Goal: Information Seeking & Learning: Learn about a topic

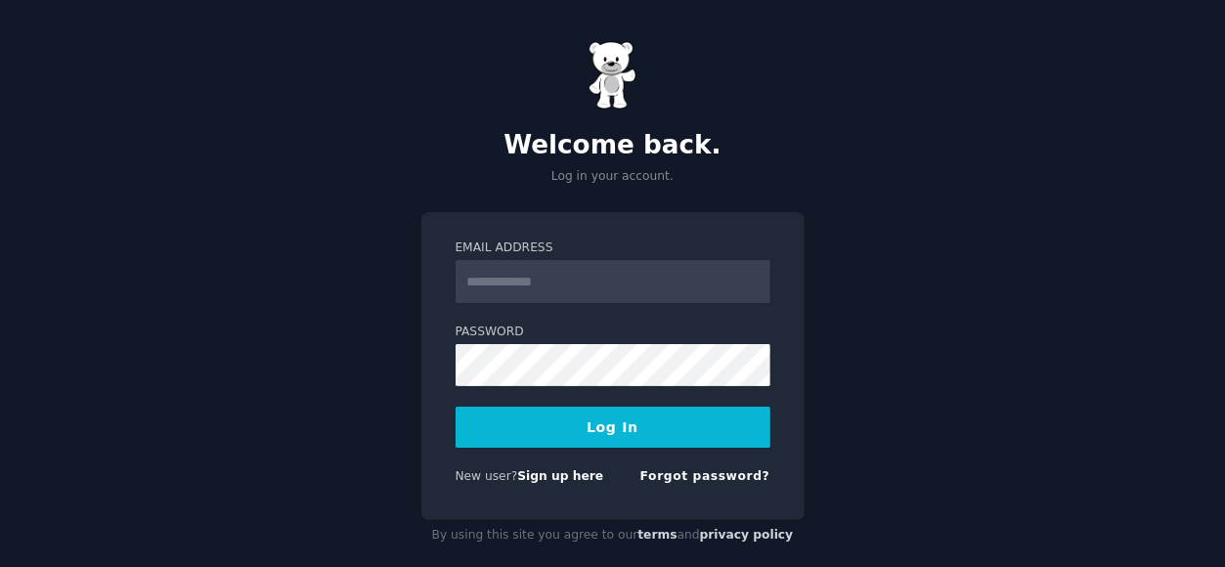
click at [618, 285] on input "Email Address" at bounding box center [613, 281] width 315 height 43
type input "**********"
click at [610, 429] on button "Log In" at bounding box center [613, 427] width 315 height 41
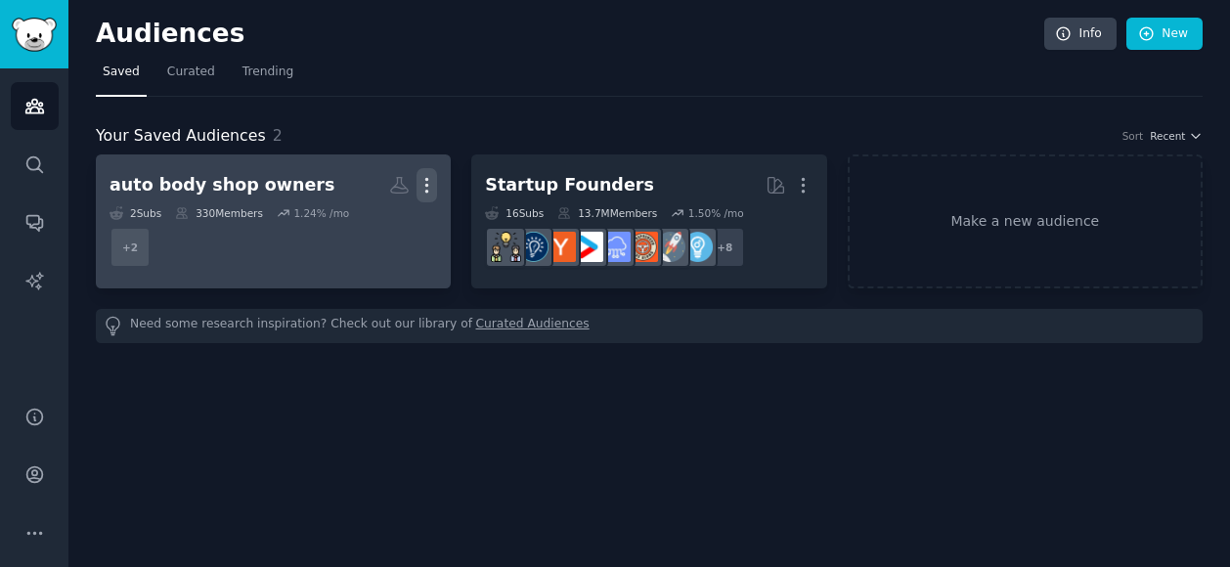
click at [428, 185] on icon "button" at bounding box center [427, 185] width 21 height 21
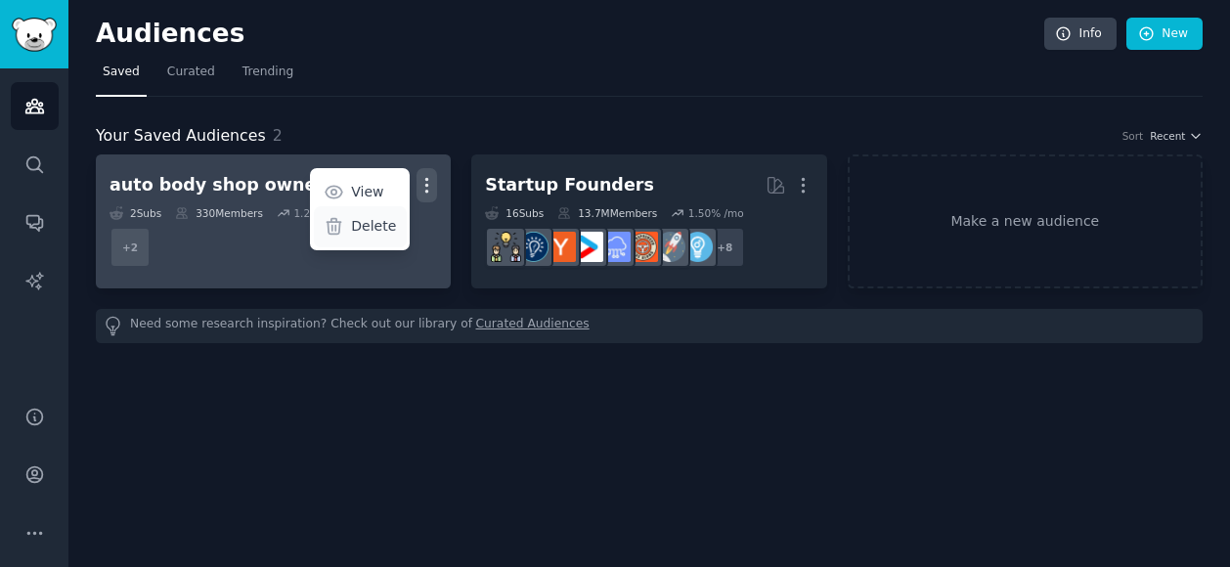
click at [383, 226] on p "Delete" at bounding box center [373, 226] width 45 height 21
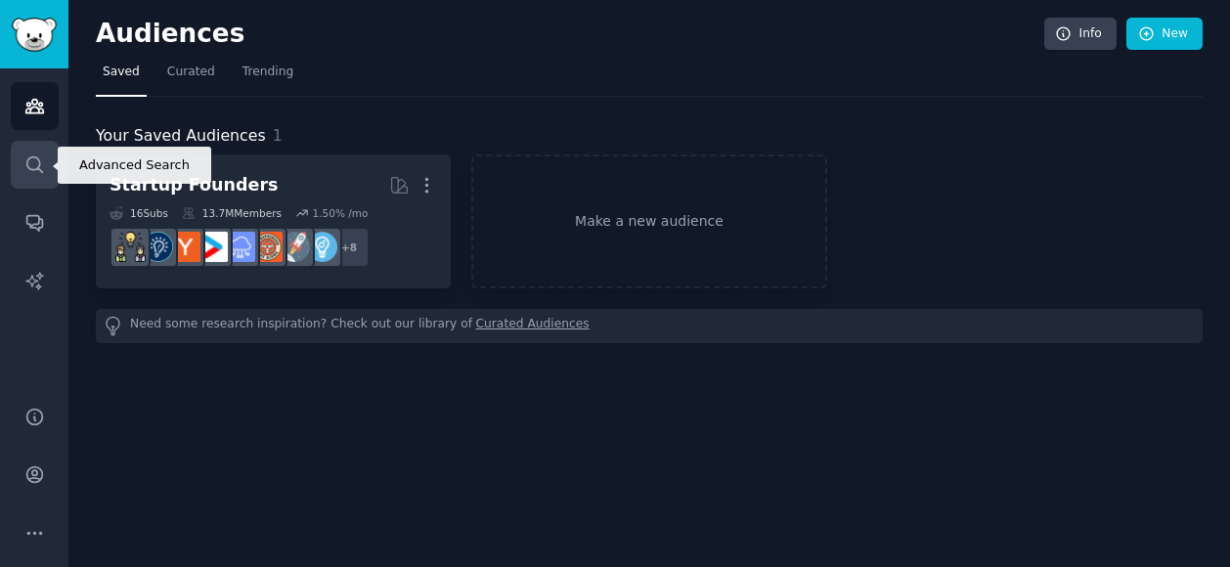
click at [38, 163] on icon "Sidebar" at bounding box center [34, 164] width 16 height 16
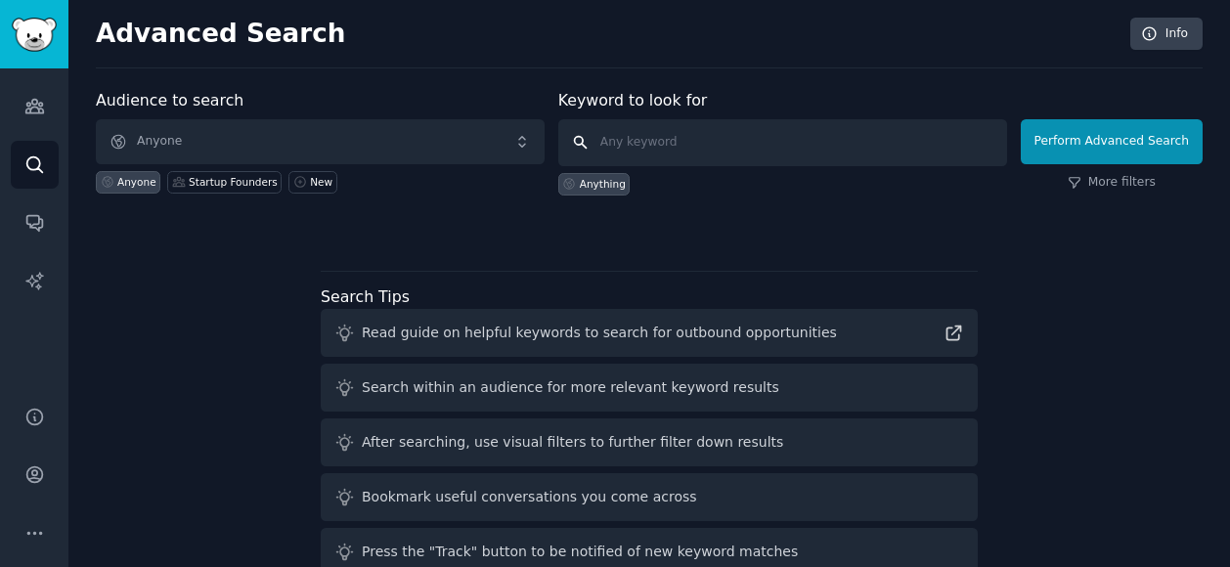
click at [665, 146] on input "text" at bounding box center [782, 142] width 449 height 47
paste input "Human Grade Pet Food"
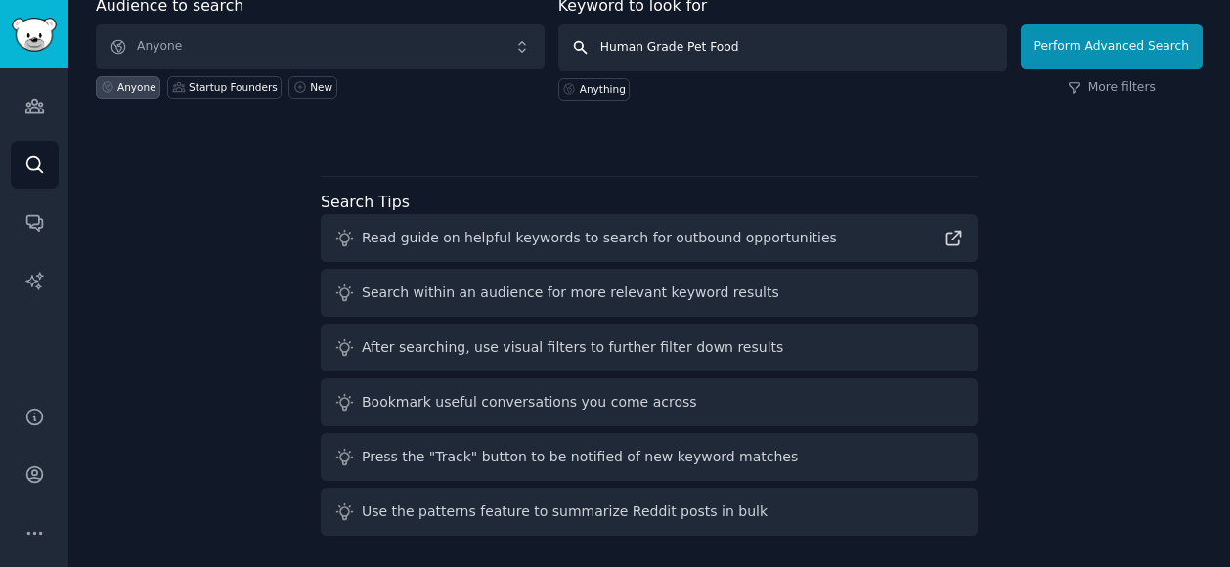
type input "Human Grade Pet Food"
click at [191, 218] on div "Audience to search Anyone Anyone Startup Founders New Keyword to look for Human…" at bounding box center [649, 269] width 1107 height 550
click at [954, 232] on icon at bounding box center [954, 239] width 14 height 14
click at [742, 148] on div "Audience to search Anyone Anyone Startup Founders New Keyword to look for Human…" at bounding box center [649, 269] width 1107 height 550
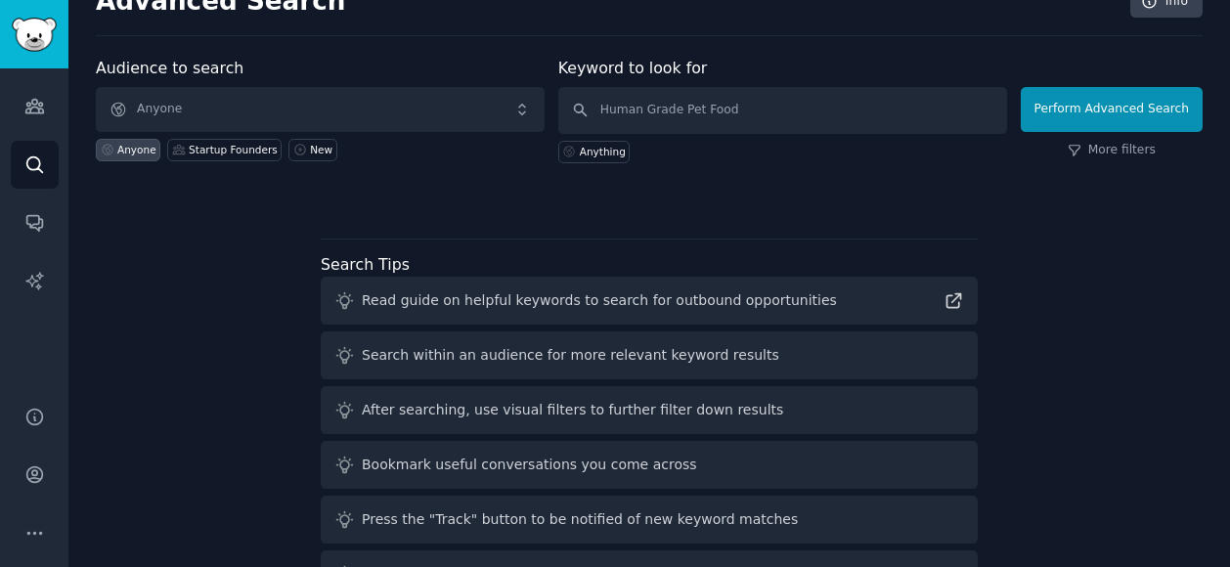
scroll to position [30, 0]
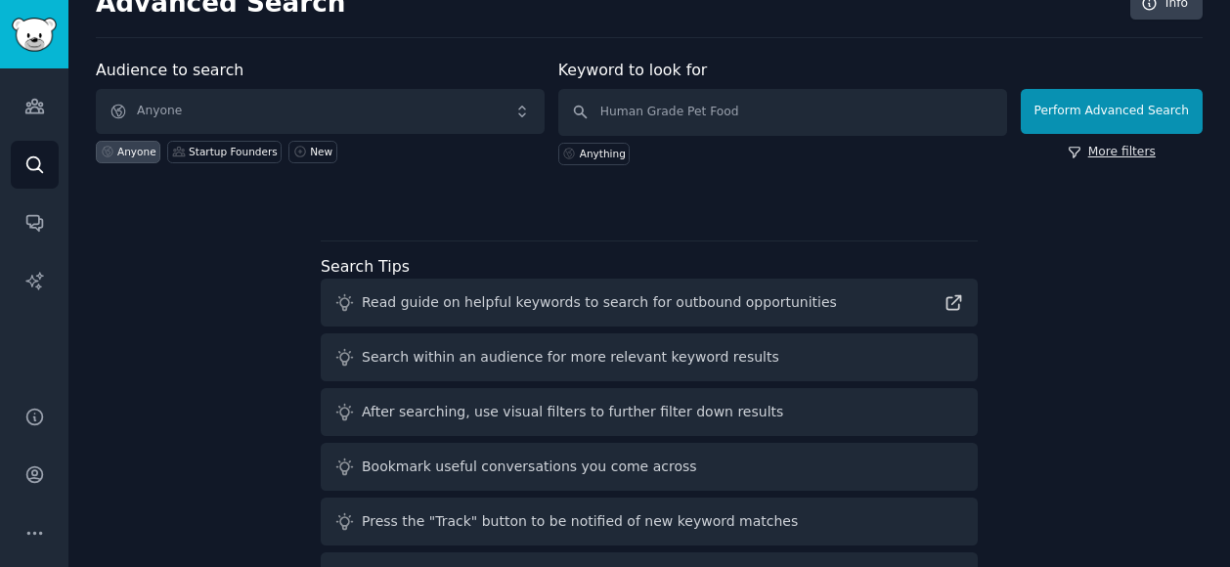
click at [1126, 153] on link "More filters" at bounding box center [1112, 153] width 88 height 18
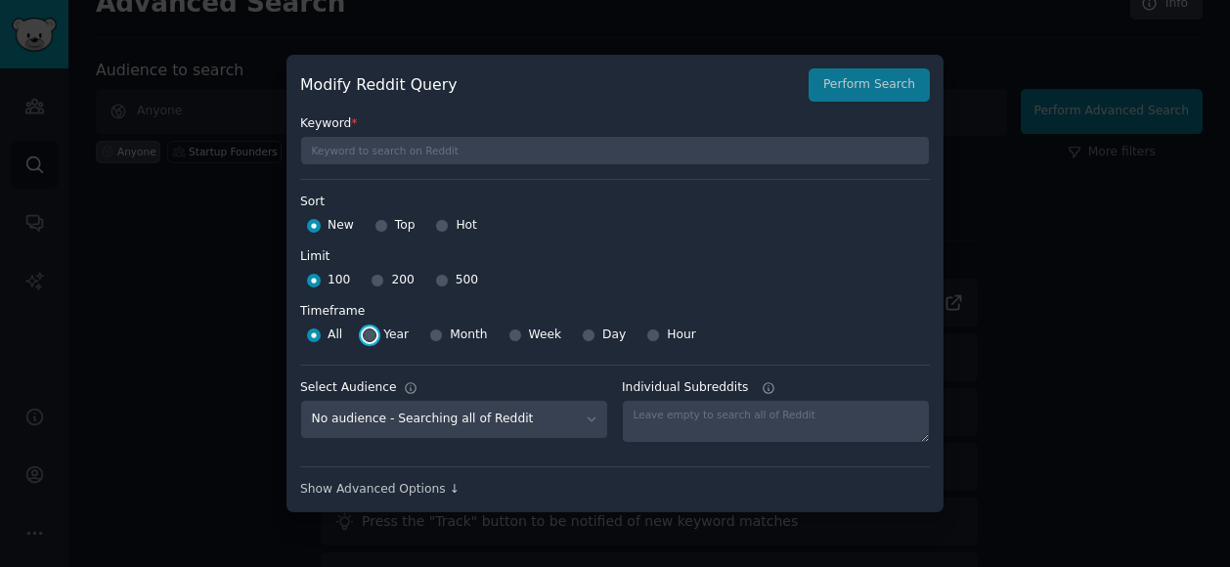
click at [364, 331] on input "Year" at bounding box center [370, 336] width 14 height 14
radio input "true"
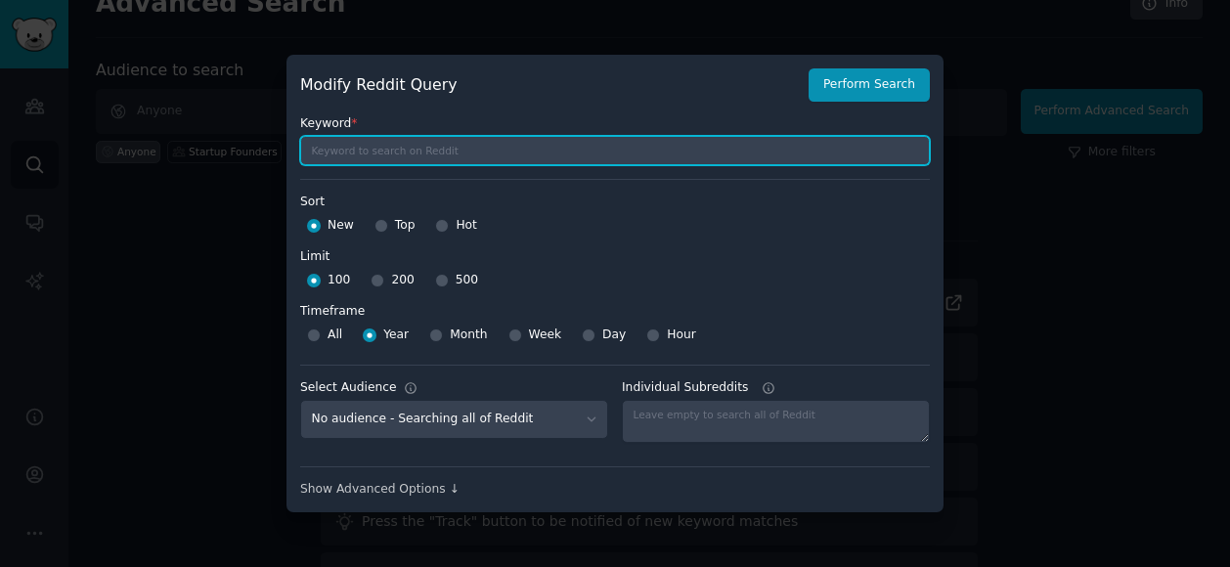
click at [479, 150] on input "text" at bounding box center [615, 150] width 630 height 29
paste input "https://go.gummysearch.com/search/"
type input "h"
click at [567, 148] on input "text" at bounding box center [615, 150] width 630 height 29
paste input "Human Grade Pet Food"
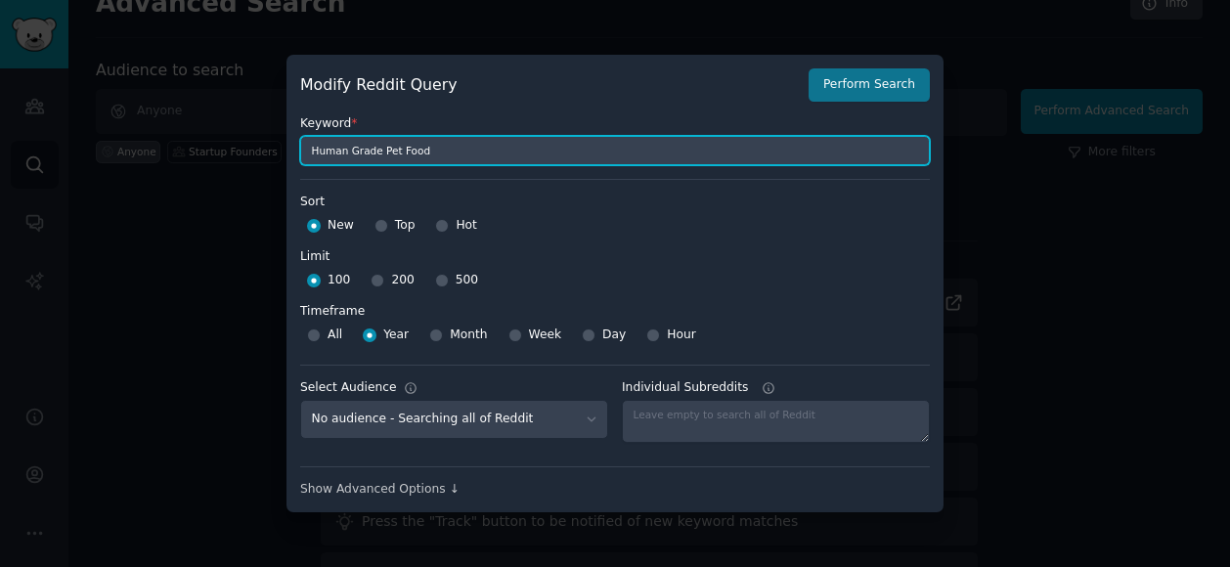
type input "Human Grade Pet Food"
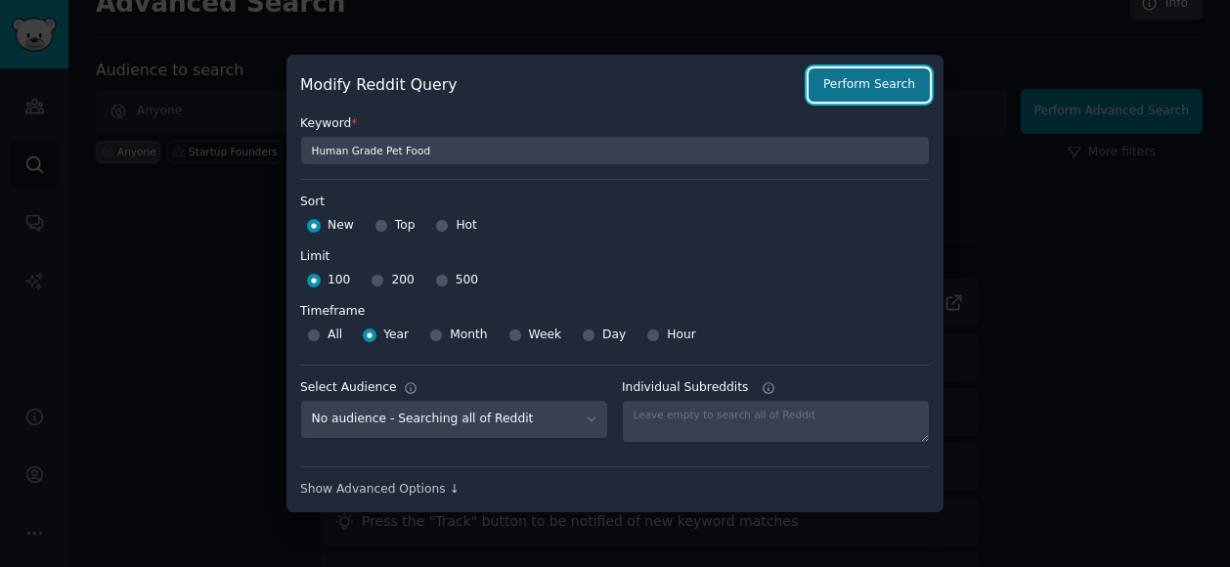
click at [874, 73] on button "Perform Search" at bounding box center [869, 84] width 121 height 33
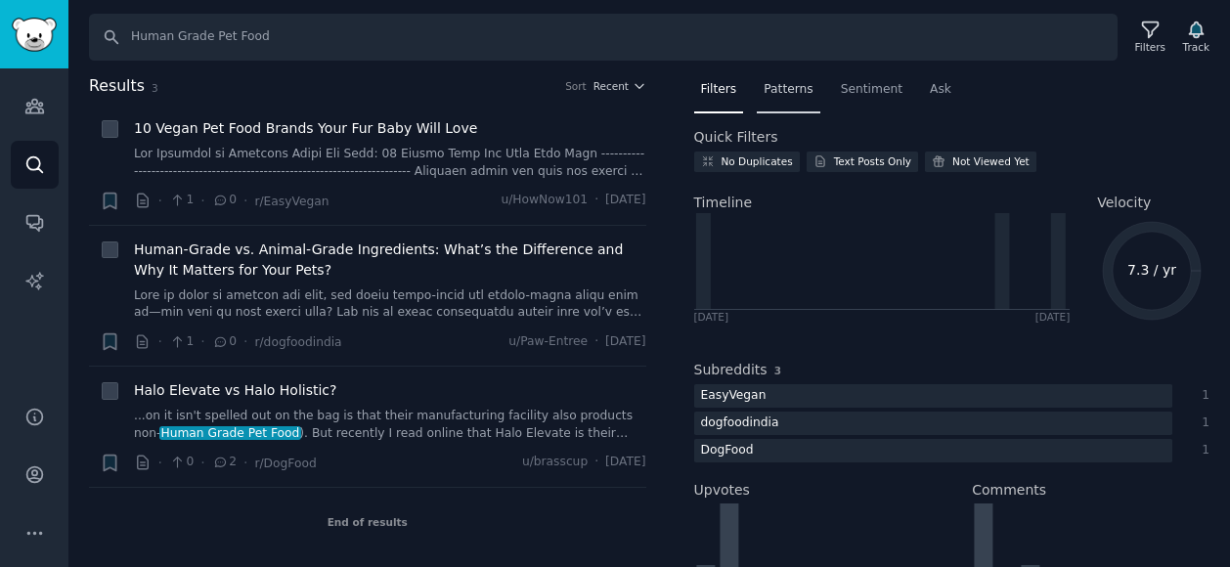
click at [782, 97] on span "Patterns" at bounding box center [788, 90] width 49 height 18
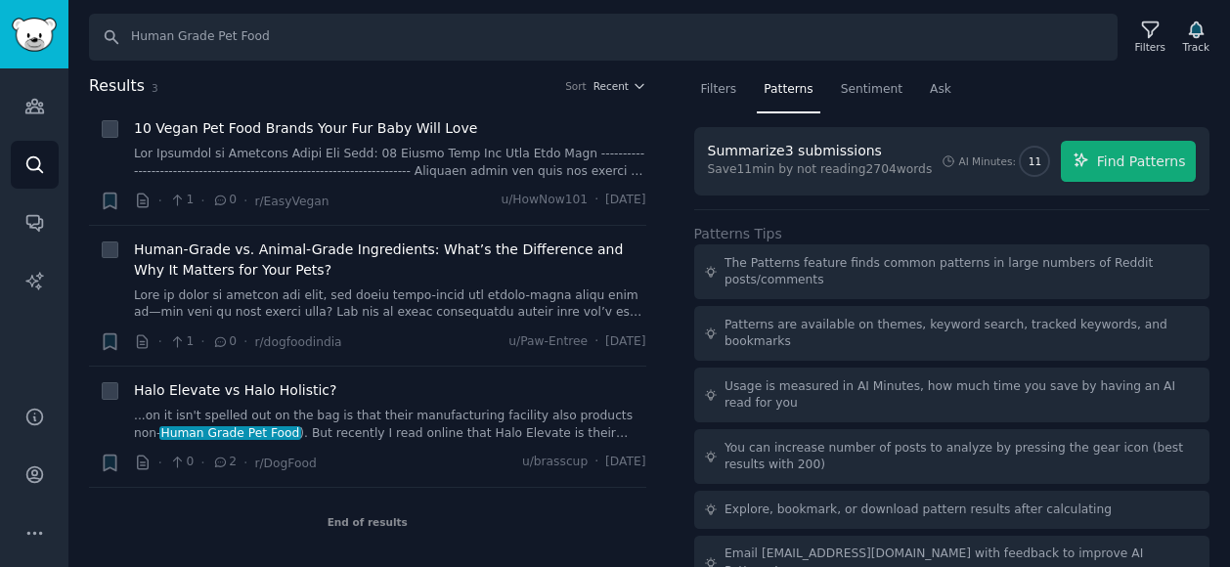
click at [1013, 217] on div "Patterns Tips The Patterns feature finds common patterns in large numbers of Re…" at bounding box center [952, 399] width 516 height 381
click at [1132, 158] on span "Find Patterns" at bounding box center [1141, 162] width 89 height 21
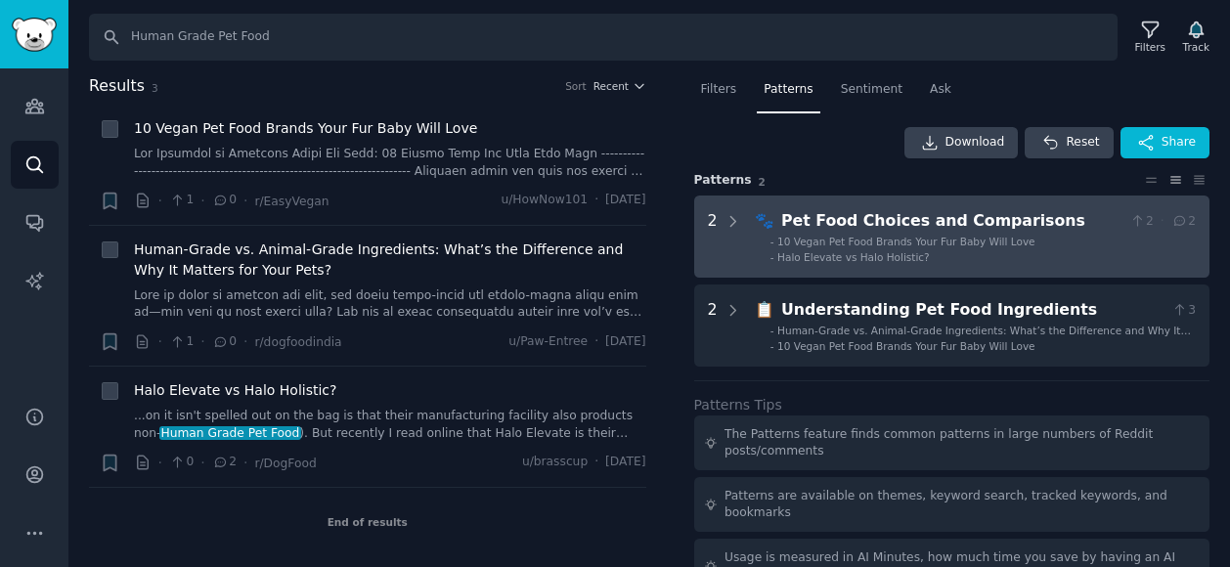
click at [1040, 229] on div "Pet Food Choices and Comparisons" at bounding box center [951, 221] width 340 height 24
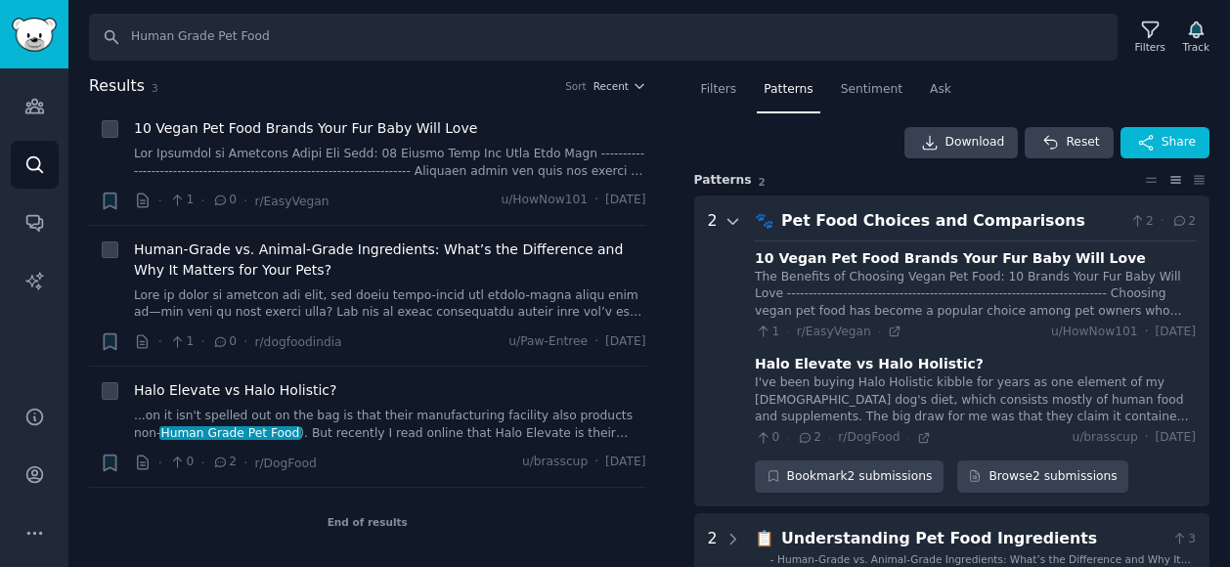
click at [726, 220] on icon at bounding box center [734, 222] width 18 height 18
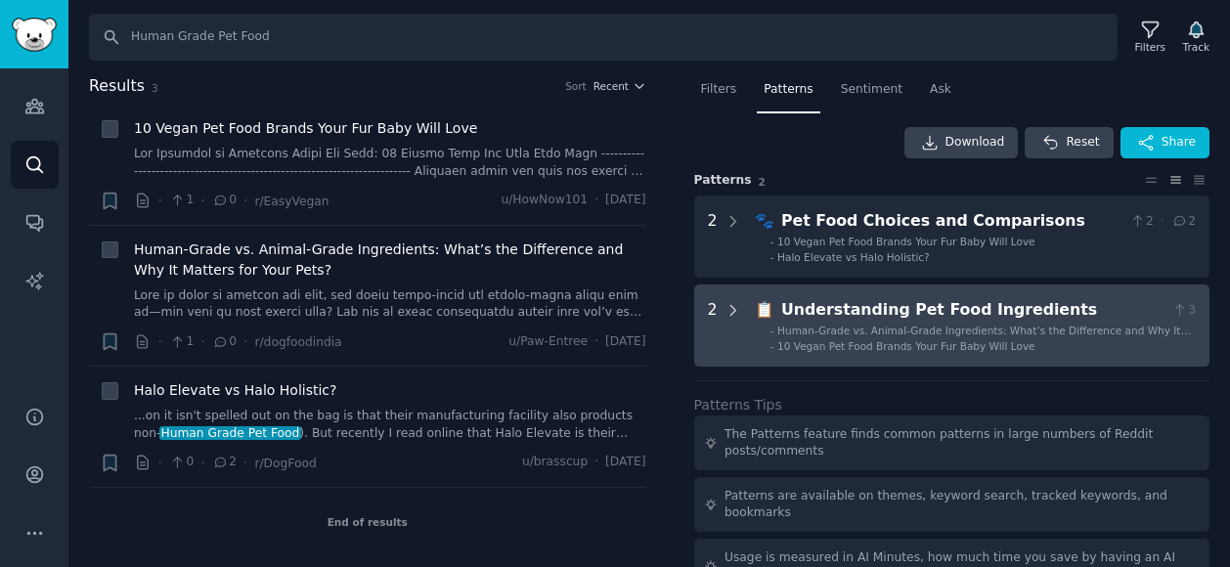
click at [729, 308] on icon at bounding box center [734, 311] width 18 height 18
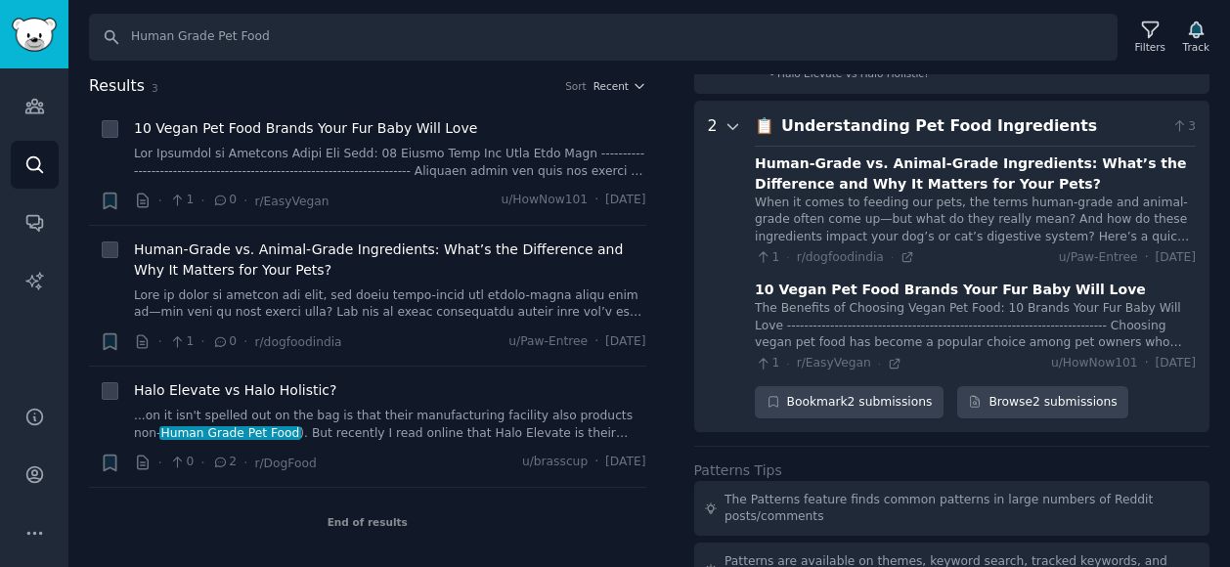
scroll to position [210, 0]
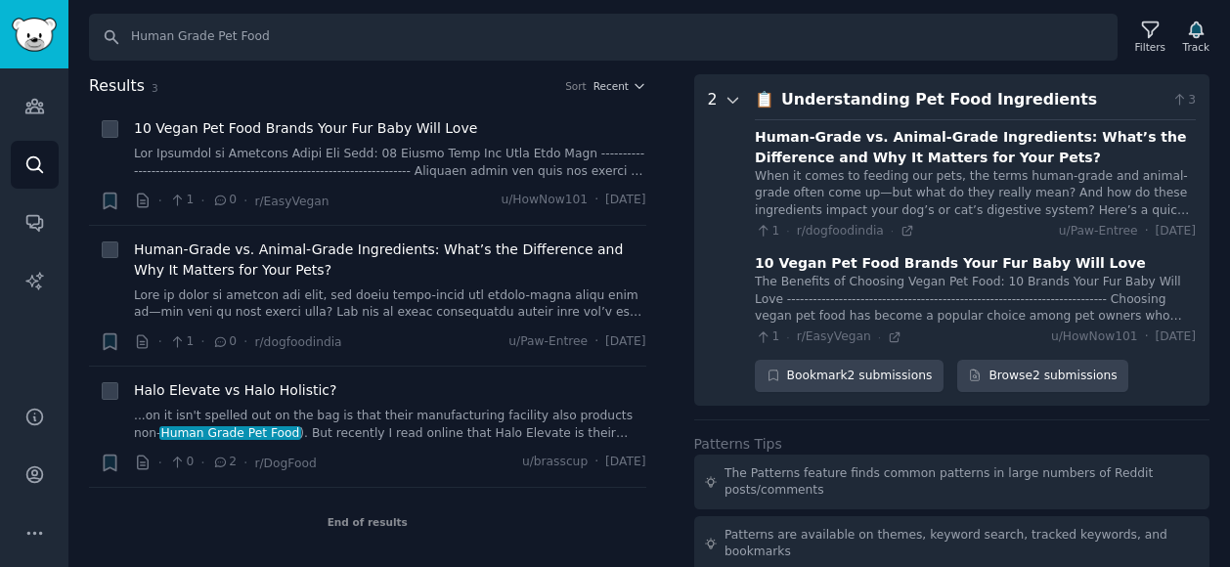
click at [727, 99] on icon at bounding box center [734, 101] width 18 height 18
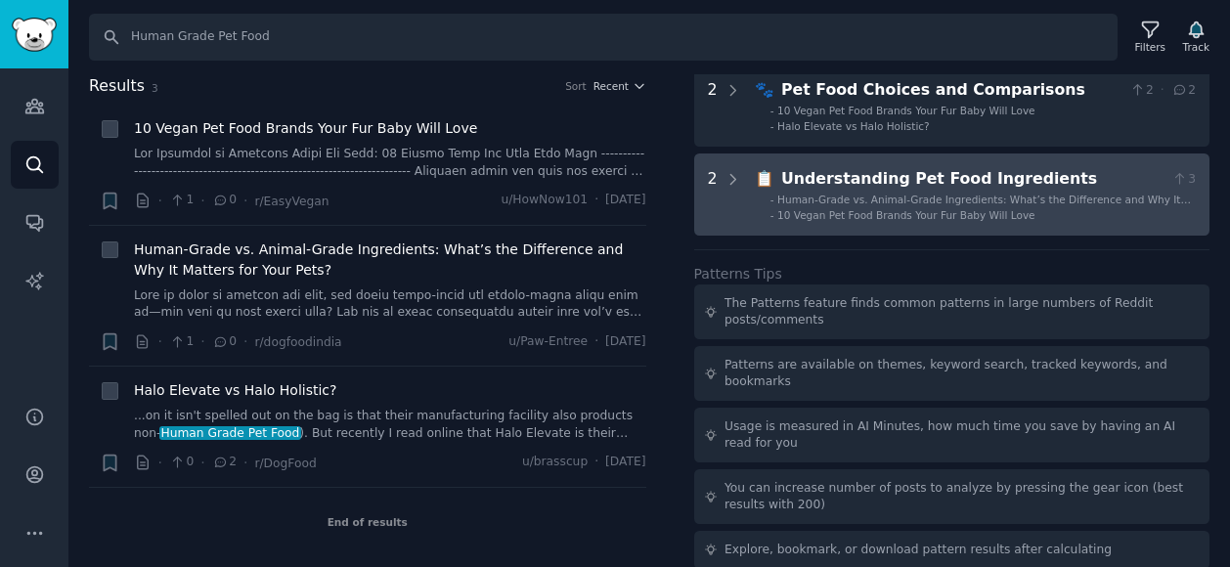
scroll to position [0, 0]
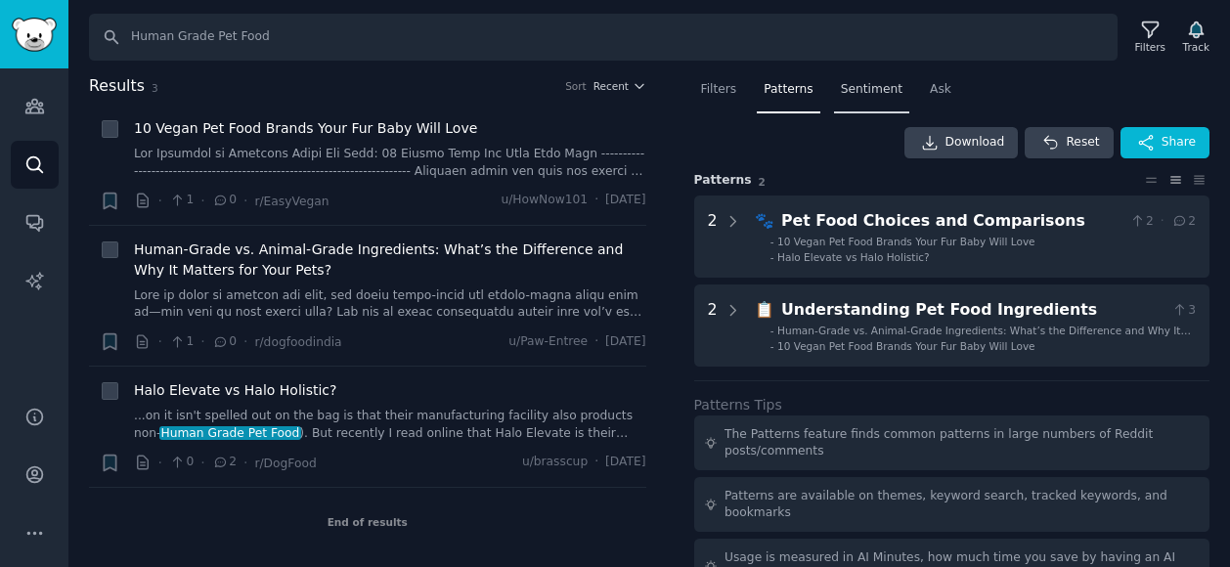
click at [858, 91] on span "Sentiment" at bounding box center [872, 90] width 62 height 18
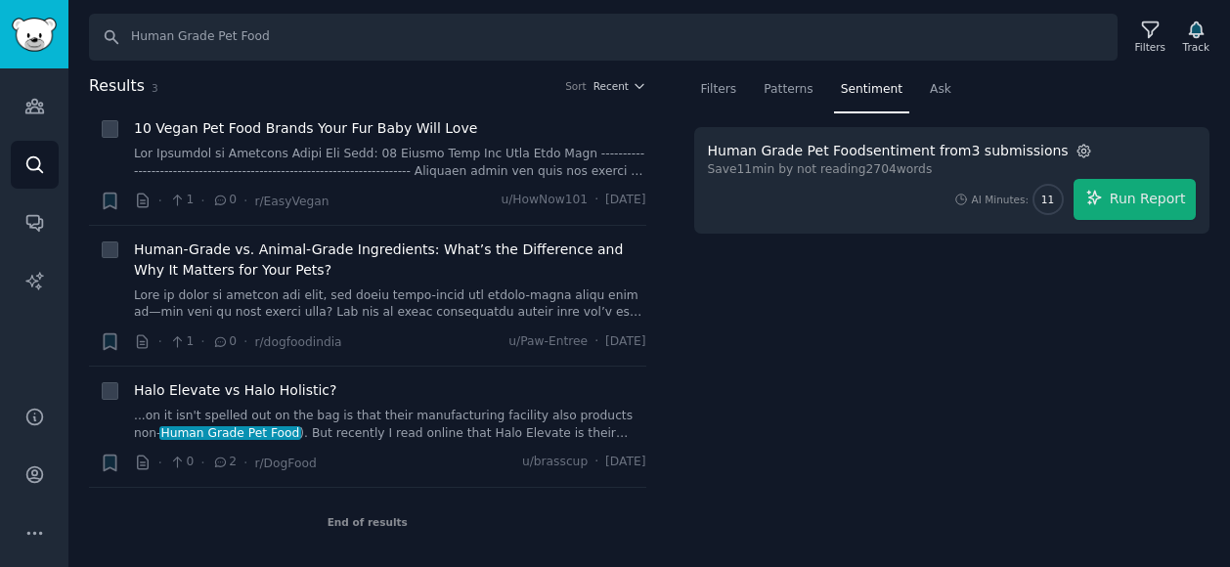
click at [1076, 148] on icon "button" at bounding box center [1085, 152] width 18 height 18
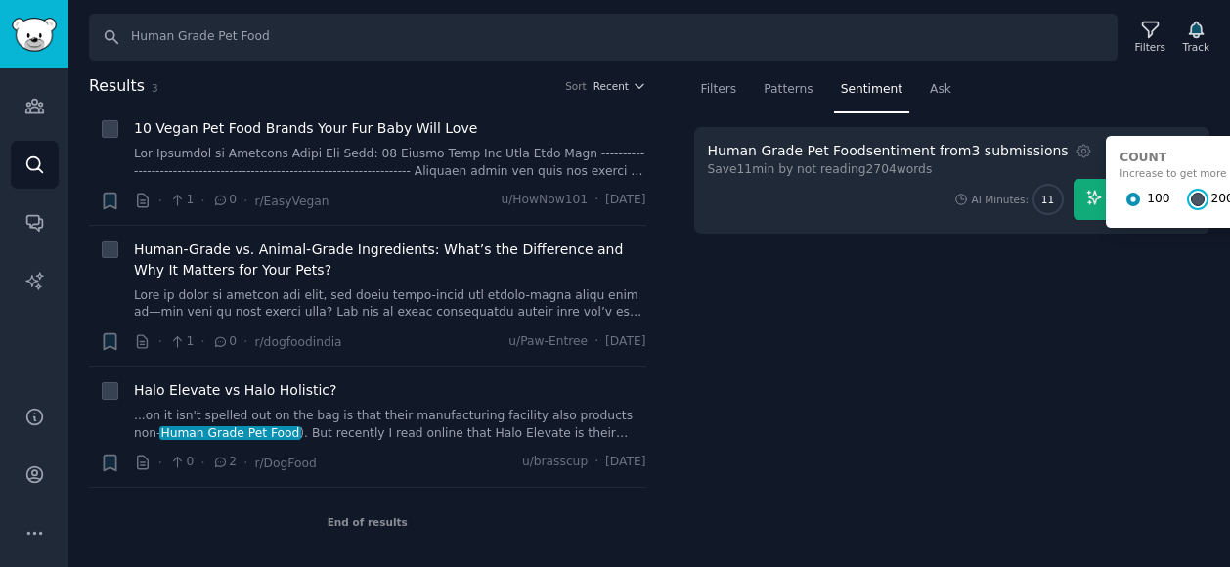
click at [1191, 200] on input "200" at bounding box center [1198, 200] width 14 height 14
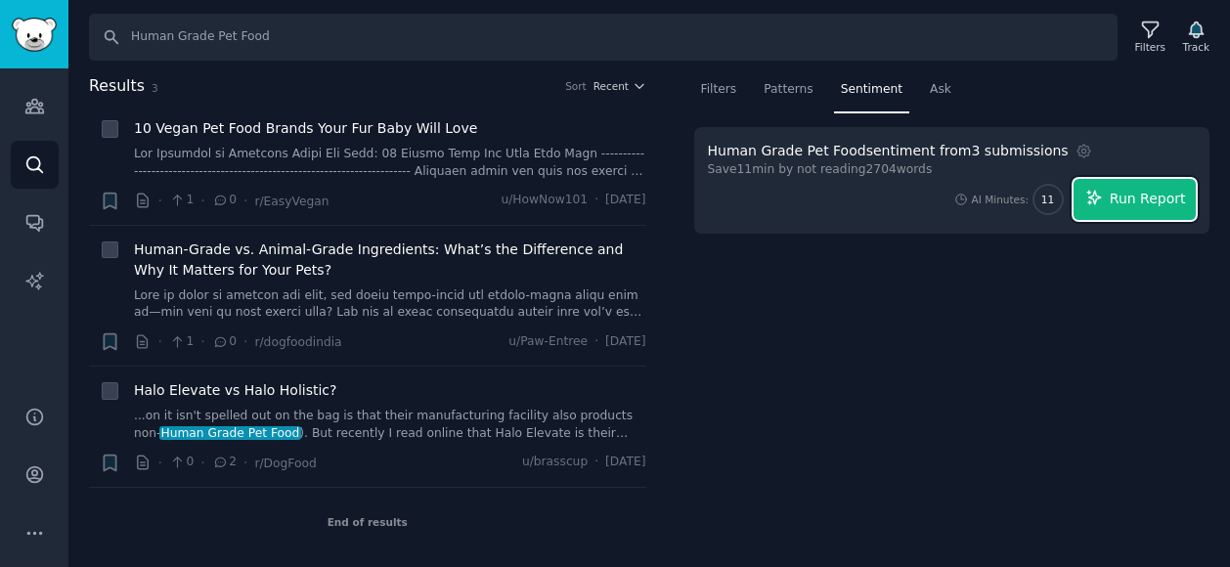
click at [1126, 189] on span "Run Report" at bounding box center [1148, 199] width 76 height 21
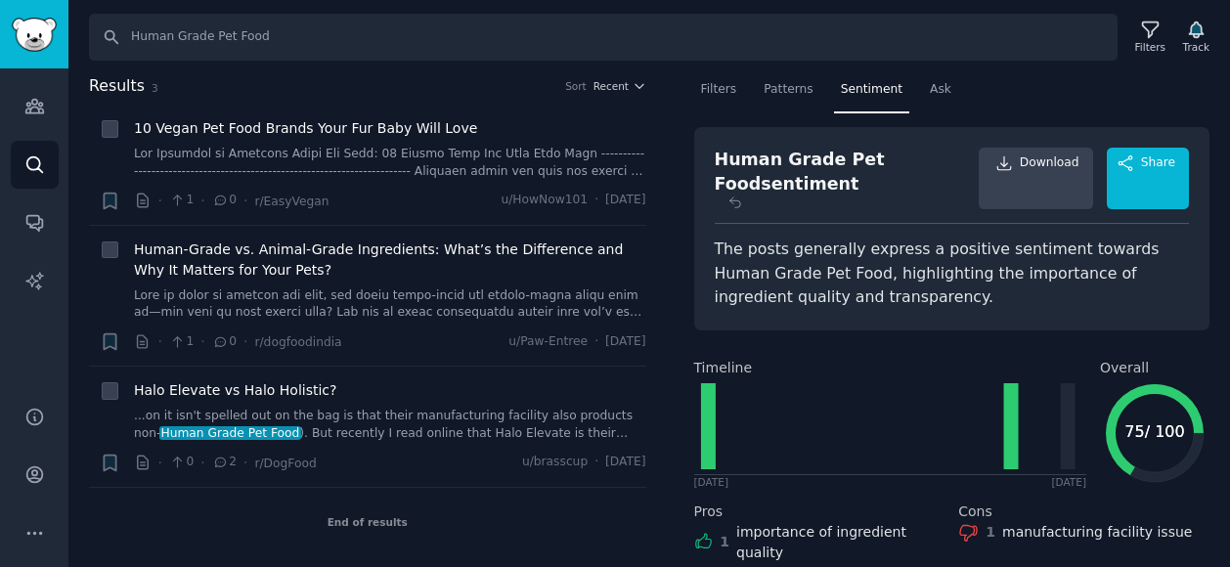
scroll to position [135, 0]
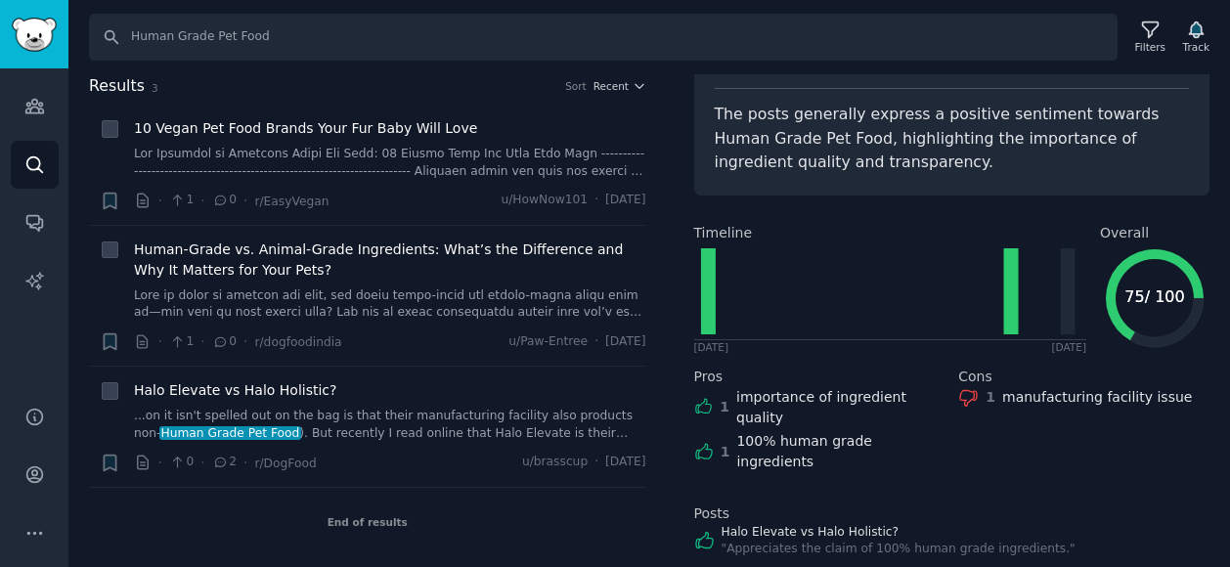
click at [820, 565] on link "Human-Grade vs. Animal-Grade Ingredients: What’s the Difference and Why It Matt…" at bounding box center [966, 574] width 489 height 18
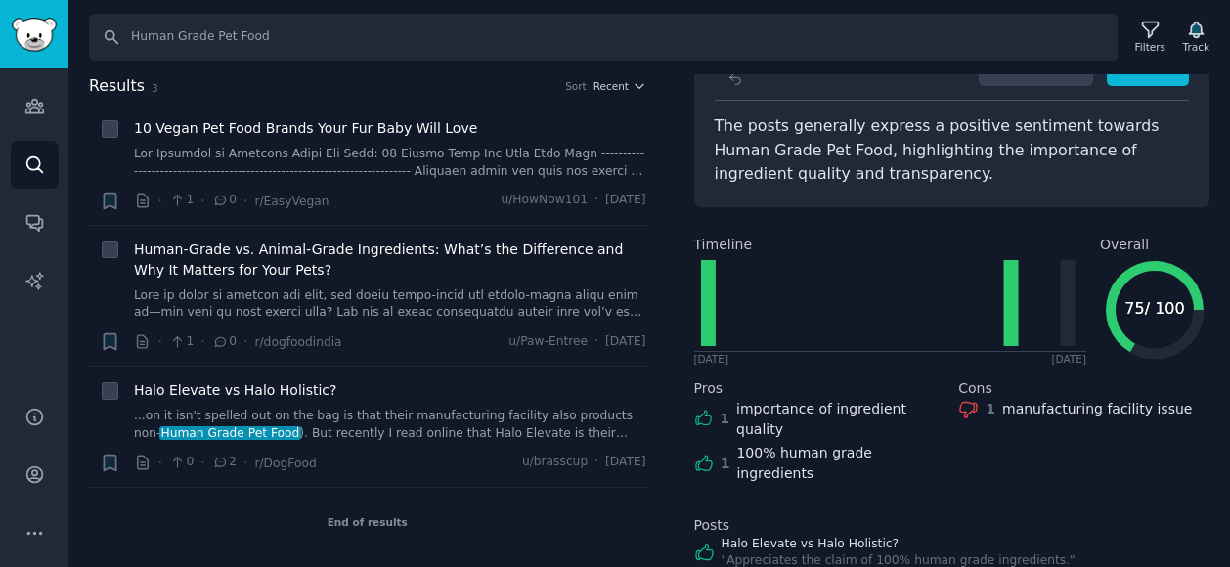
scroll to position [115, 0]
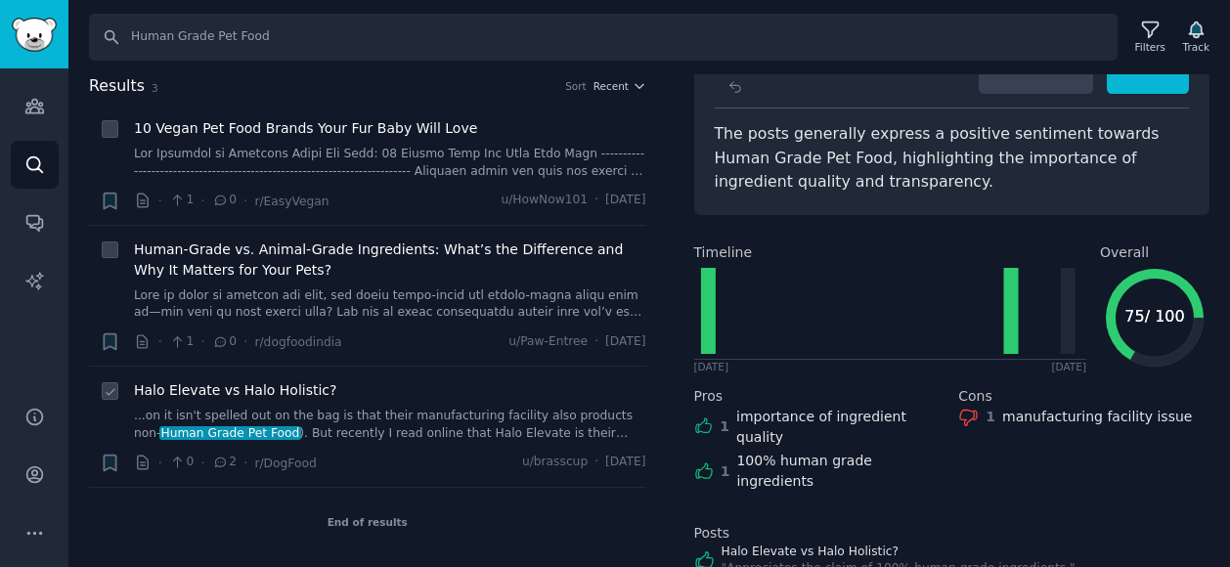
click at [438, 421] on link "...on it isn't spelled out on the bag is that their manufacturing facility also…" at bounding box center [390, 425] width 512 height 34
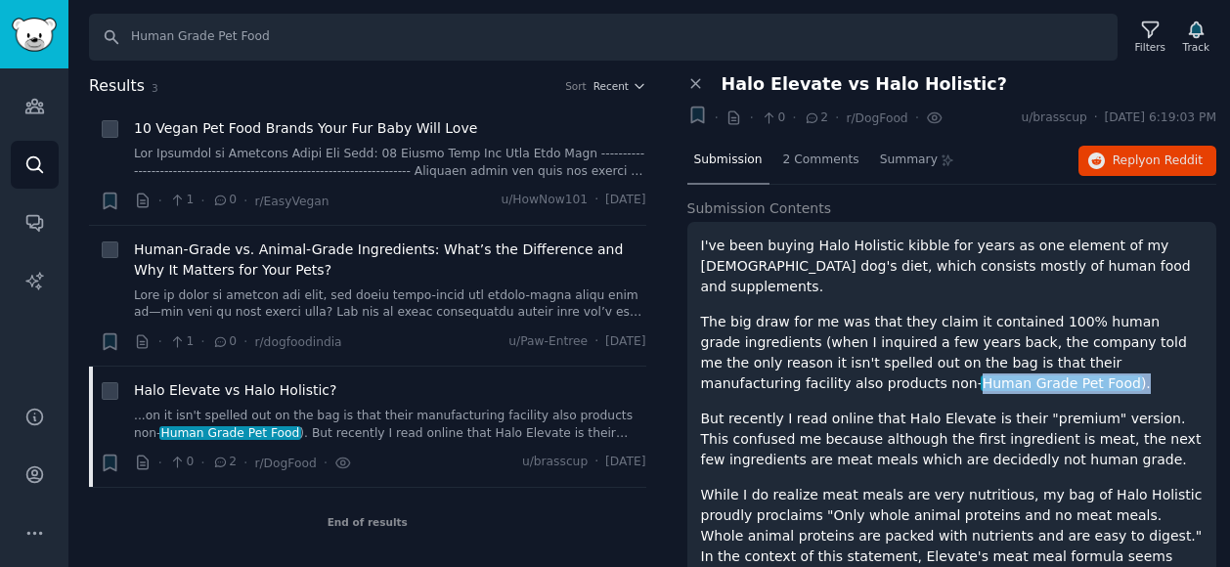
drag, startPoint x: 934, startPoint y: 364, endPoint x: 786, endPoint y: 360, distance: 147.7
click at [786, 360] on p "The big draw for me was that they claim it contained 100% human grade ingredien…" at bounding box center [952, 353] width 503 height 82
copy p "Human Grade Pet Food )."
click at [817, 160] on span "2 Comments" at bounding box center [821, 161] width 76 height 18
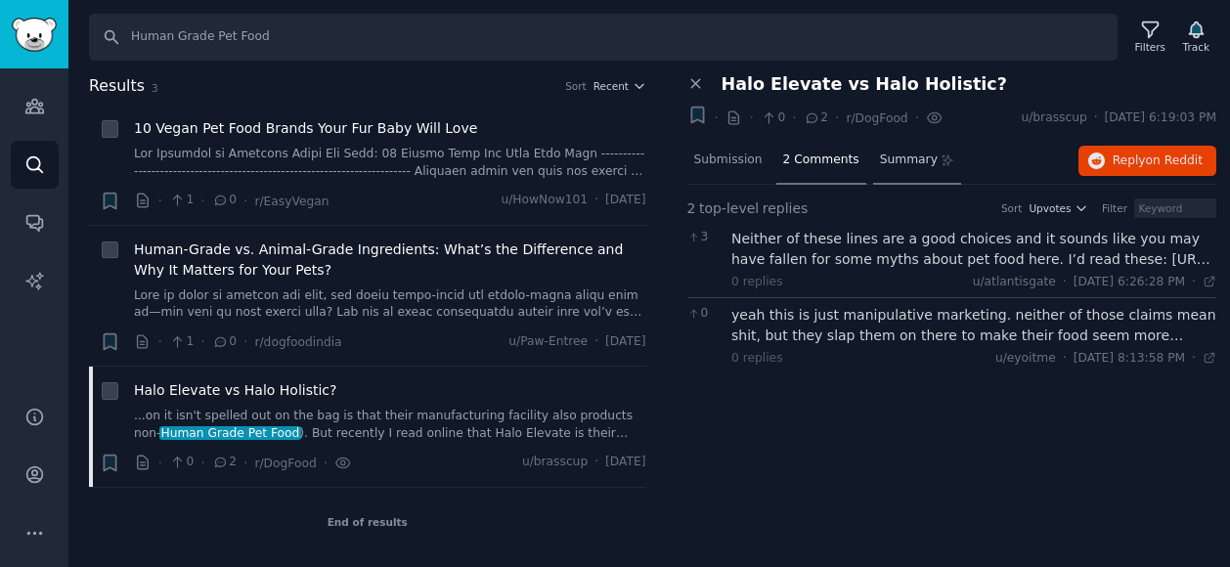
click at [884, 152] on span "Summary" at bounding box center [909, 161] width 58 height 18
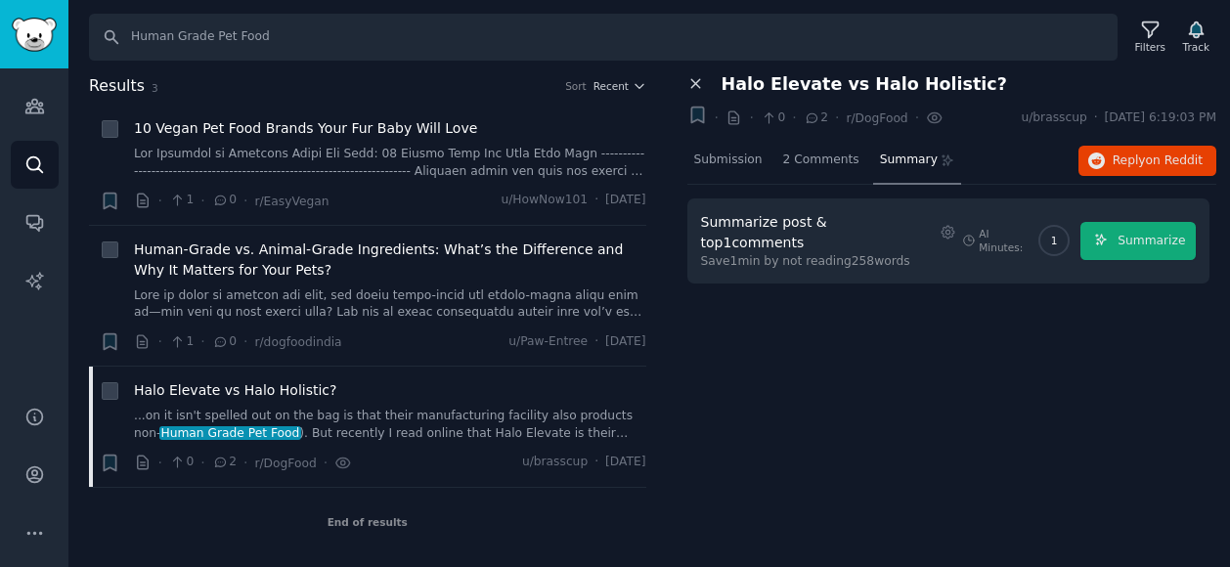
click at [692, 78] on icon at bounding box center [696, 84] width 18 height 18
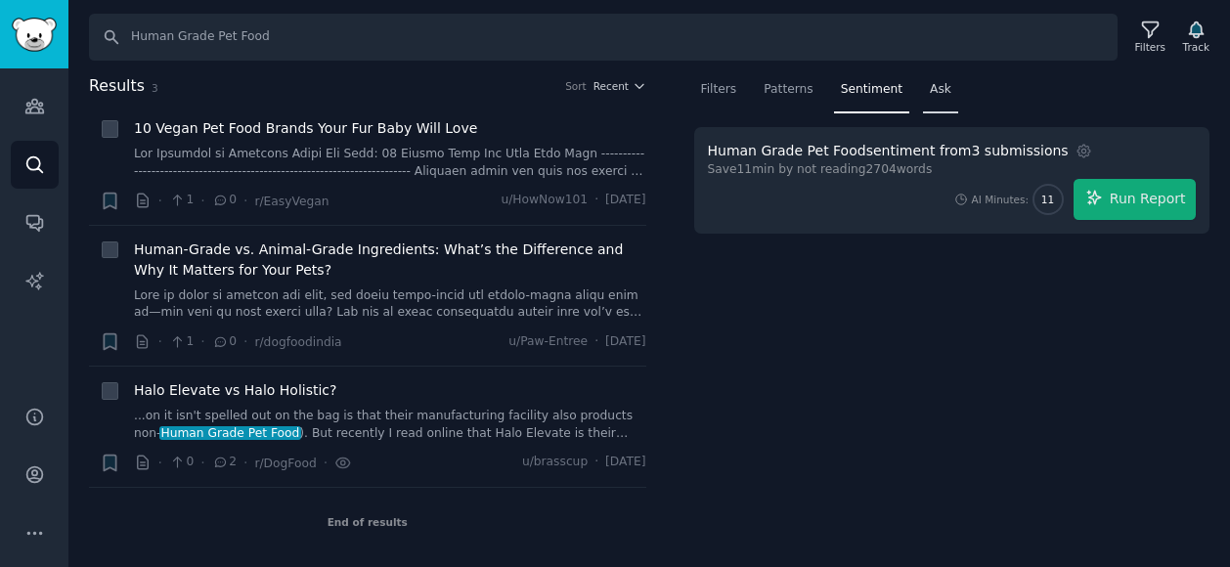
click at [930, 91] on span "Ask" at bounding box center [941, 90] width 22 height 18
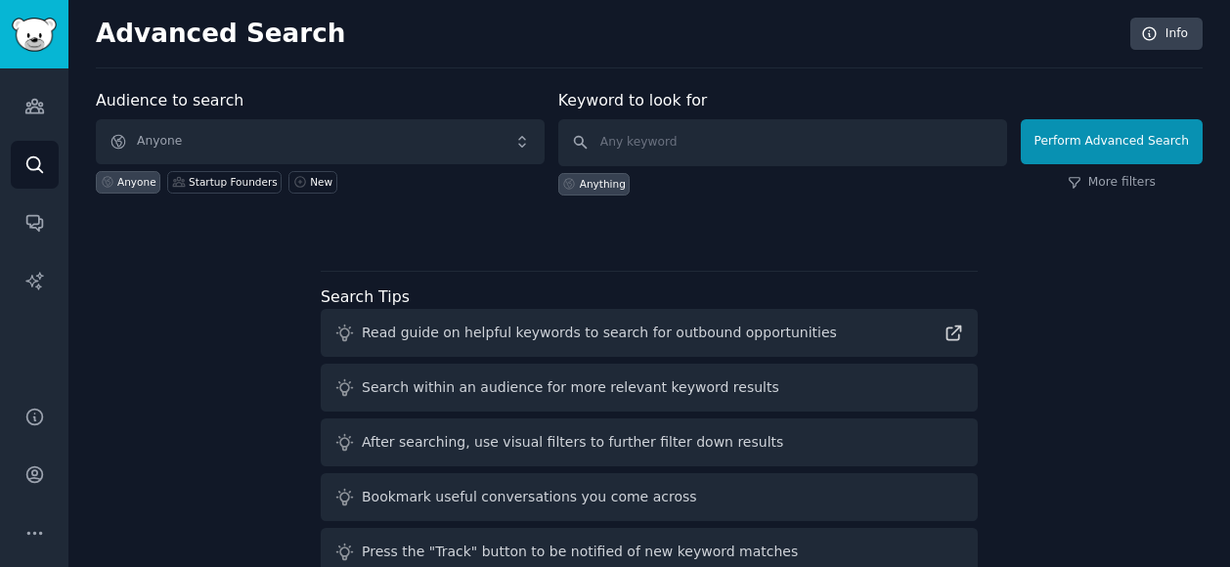
scroll to position [95, 0]
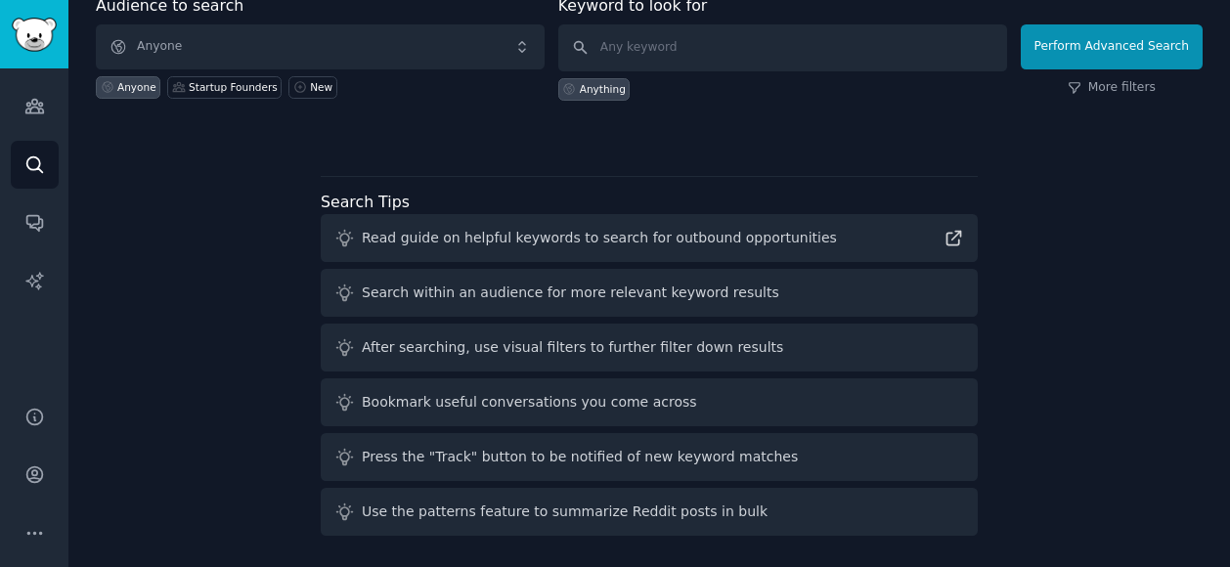
click at [945, 286] on div "Search within an audience for more relevant keyword results" at bounding box center [649, 293] width 657 height 48
click at [950, 240] on icon at bounding box center [954, 238] width 21 height 21
